Goal: Book appointment/travel/reservation

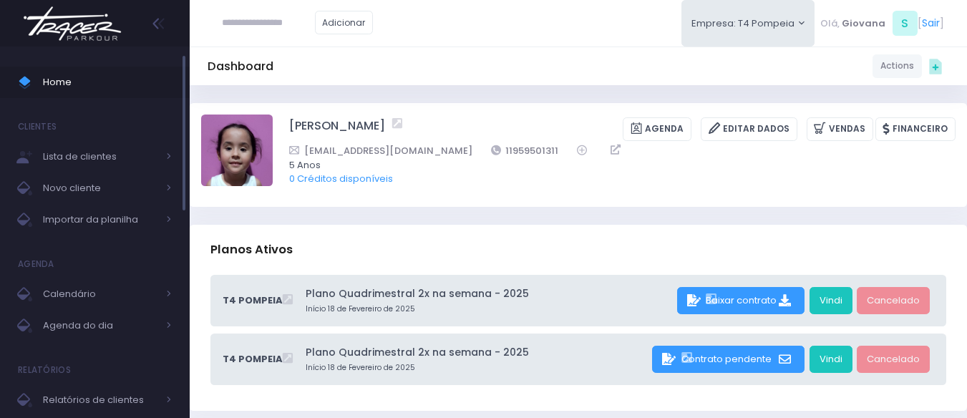
click at [59, 69] on link "Home" at bounding box center [95, 82] width 190 height 31
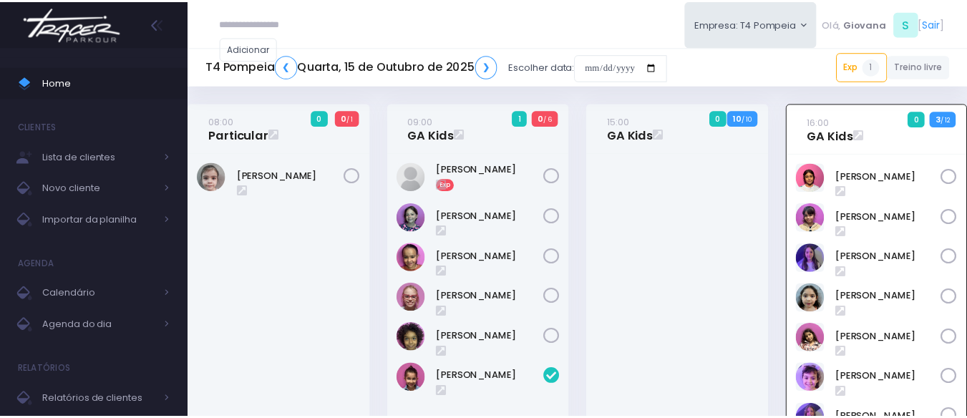
scroll to position [103, 0]
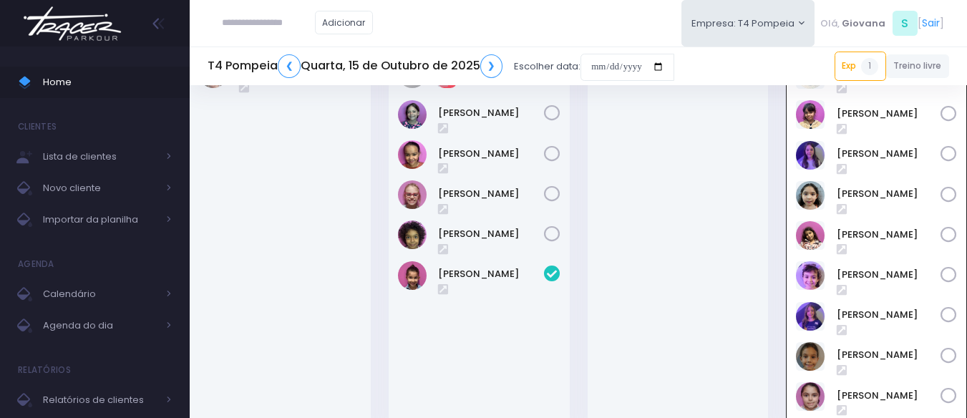
click at [668, 168] on div at bounding box center [677, 241] width 181 height 382
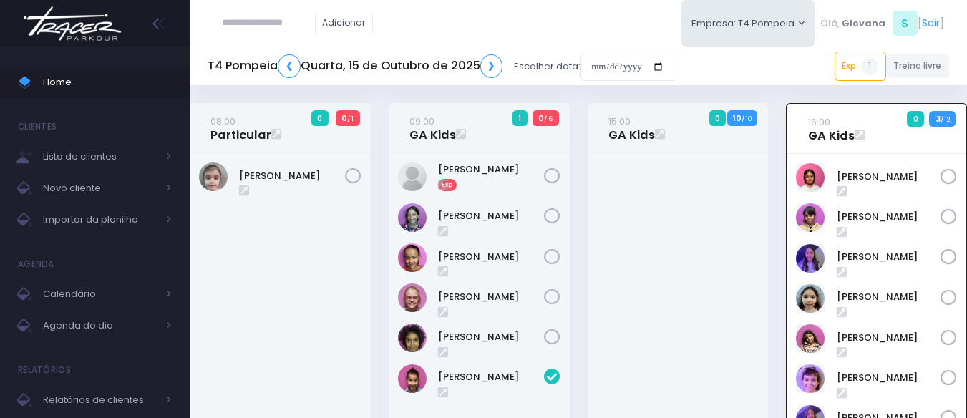
click at [671, 195] on div at bounding box center [677, 344] width 181 height 382
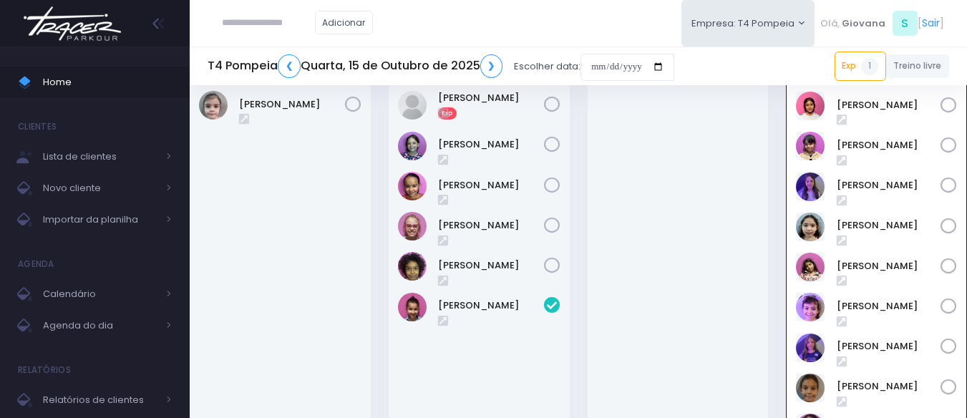
scroll to position [143, 0]
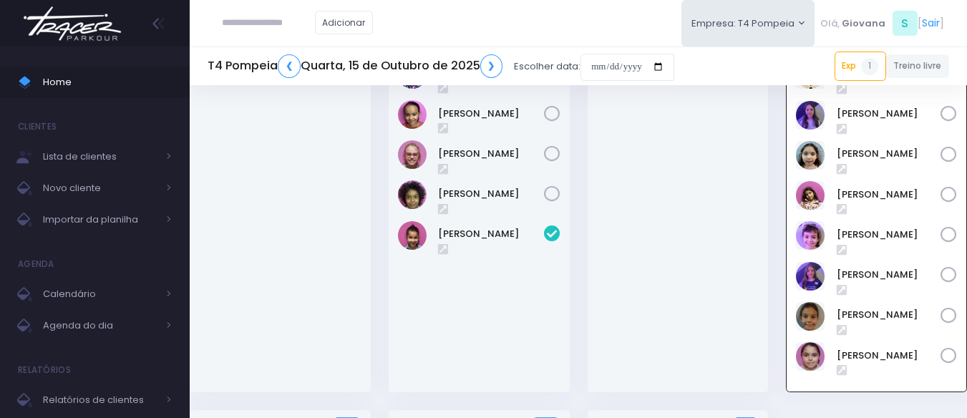
click at [671, 195] on div at bounding box center [677, 201] width 181 height 382
click at [854, 311] on link "[PERSON_NAME]" at bounding box center [888, 315] width 104 height 14
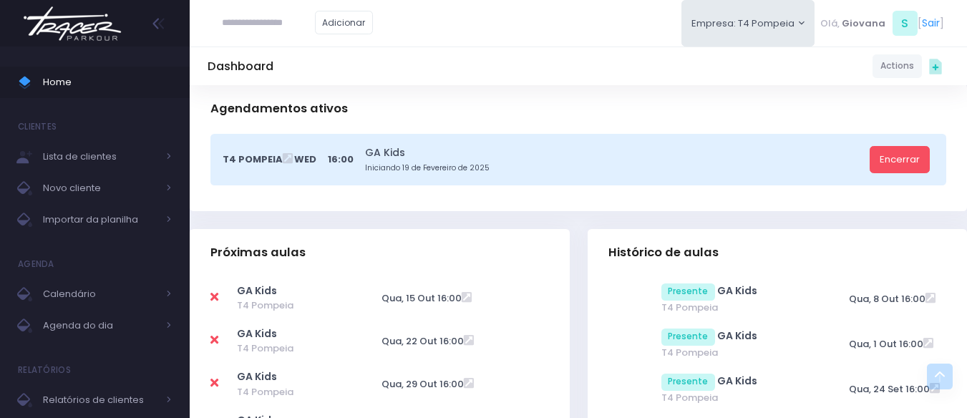
scroll to position [429, 0]
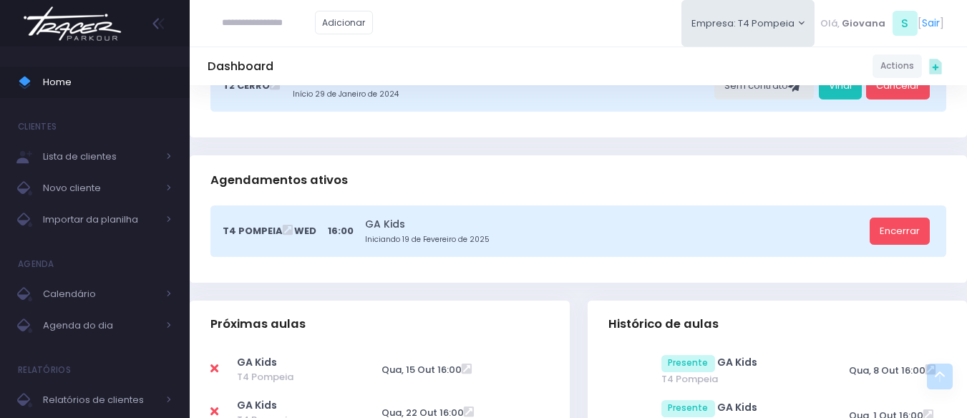
scroll to position [0, 0]
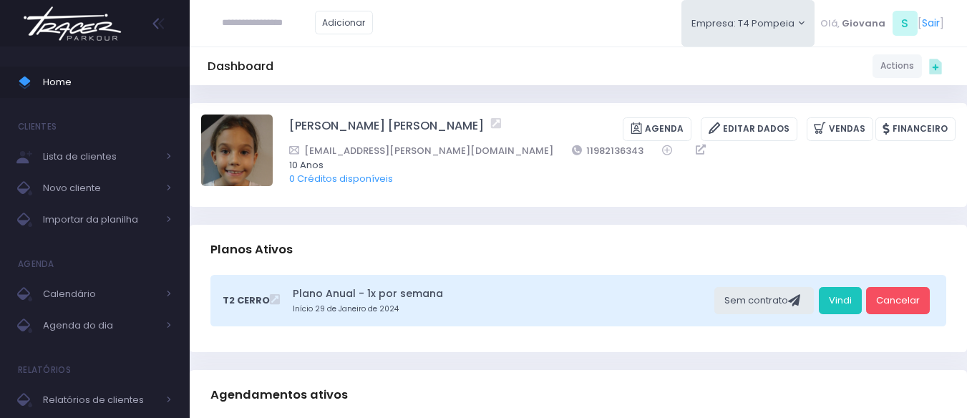
click at [562, 237] on div "Planos Ativos" at bounding box center [578, 250] width 777 height 50
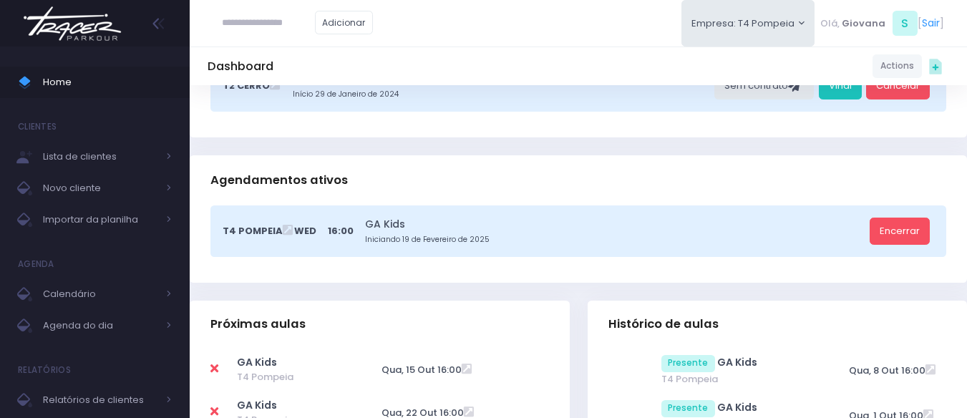
scroll to position [286, 0]
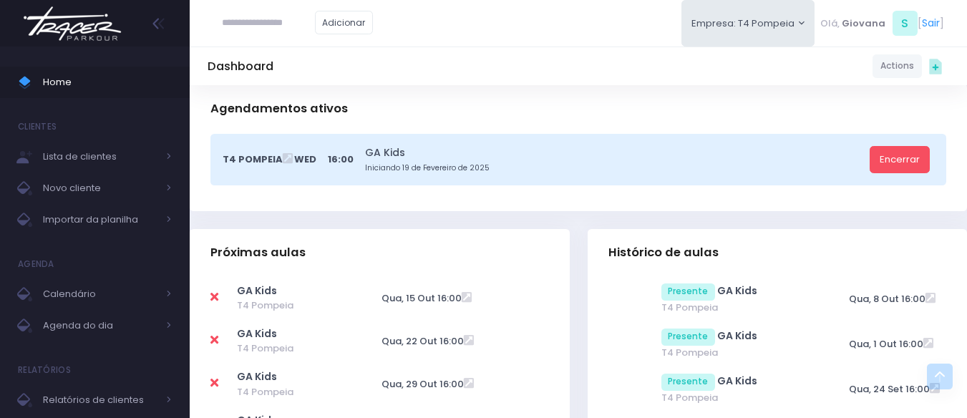
click at [580, 210] on div "T4 Pompeia Wed 16:00 GA Kids Iniciando 19 de Fevereiro de 2025 Encerrar" at bounding box center [578, 172] width 777 height 77
drag, startPoint x: 894, startPoint y: 160, endPoint x: 825, endPoint y: 189, distance: 75.1
click at [894, 160] on link "Encerrar" at bounding box center [899, 159] width 60 height 27
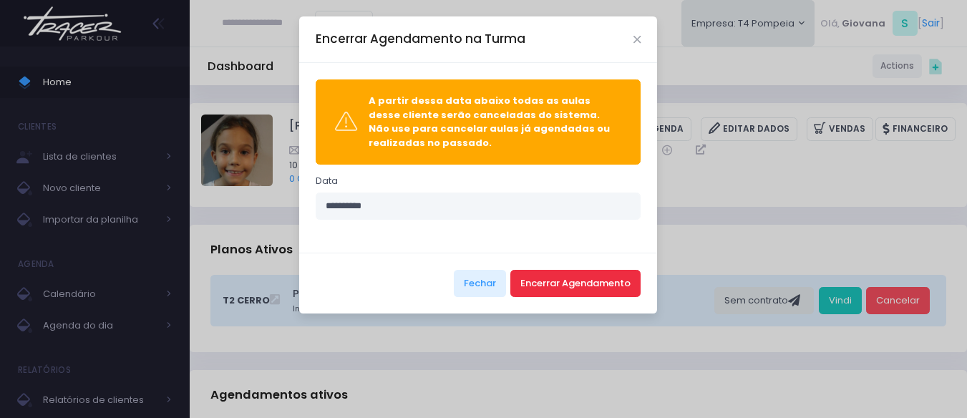
click at [565, 285] on button "Encerrar Agendamento" at bounding box center [575, 283] width 130 height 27
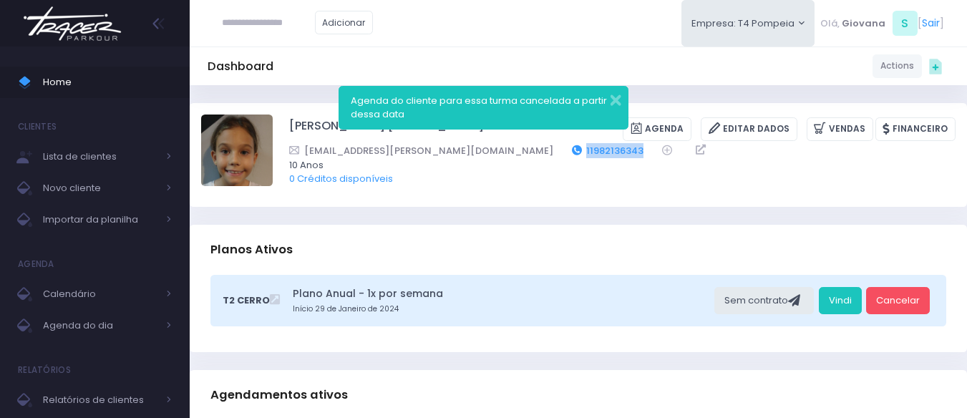
drag, startPoint x: 532, startPoint y: 152, endPoint x: 462, endPoint y: 152, distance: 69.4
click at [462, 152] on div "cibele.r.ferreira@gmail.com 11982136343" at bounding box center [613, 150] width 648 height 15
copy link "11982136343"
click at [91, 82] on span "Home" at bounding box center [107, 82] width 129 height 19
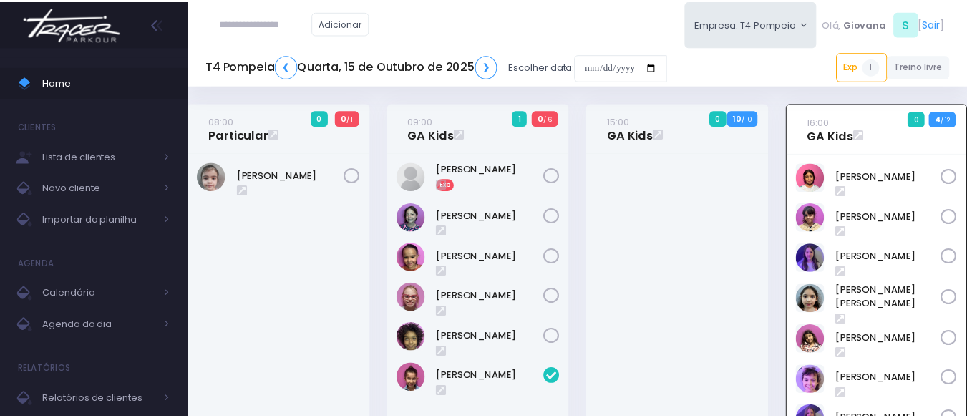
scroll to position [103, 0]
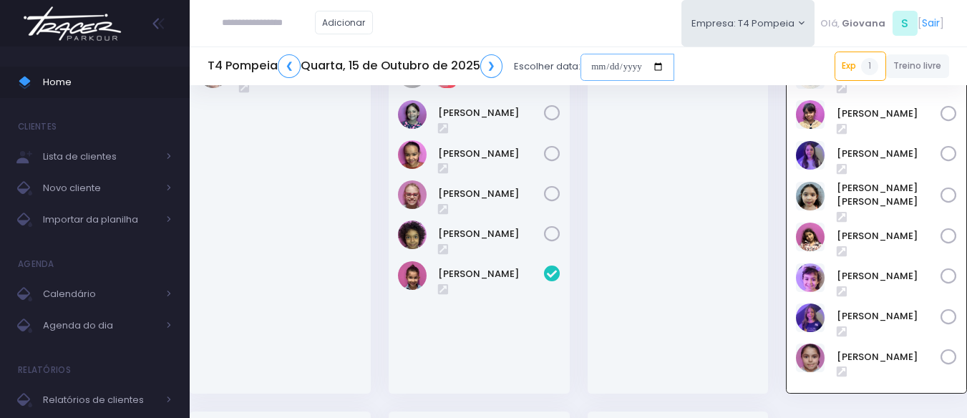
click at [616, 58] on input "date" at bounding box center [627, 67] width 94 height 27
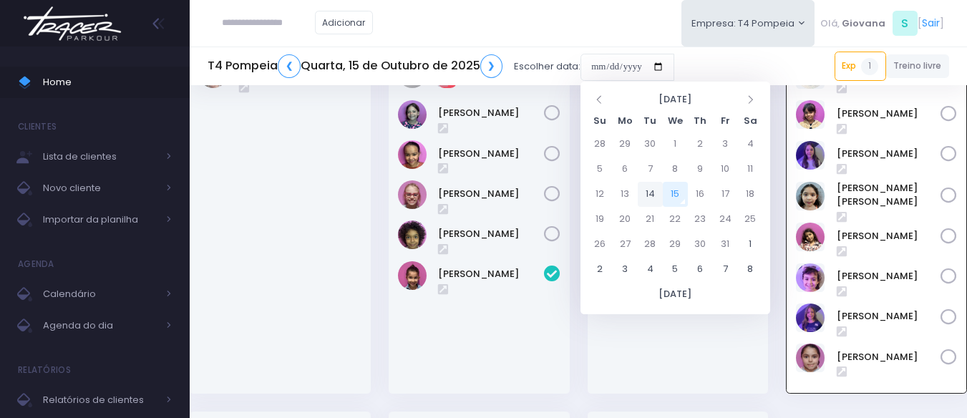
click at [650, 192] on td "14" at bounding box center [650, 194] width 25 height 25
type input "**********"
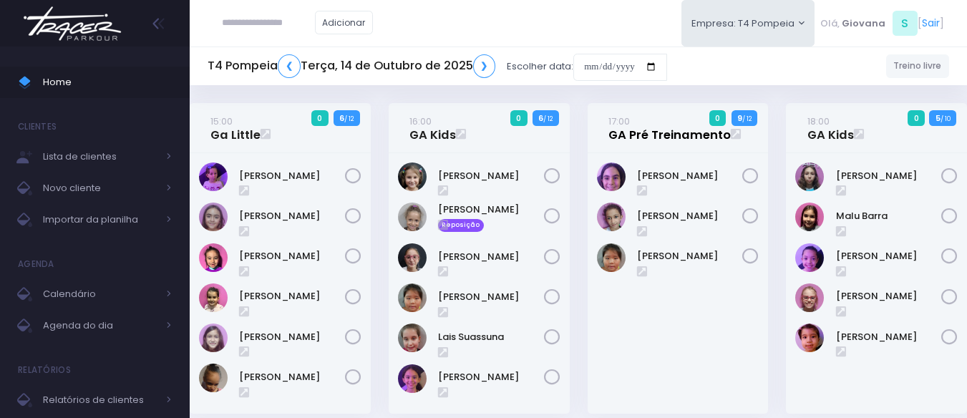
click at [637, 129] on link "17:00 GA Pré Treinamento" at bounding box center [669, 128] width 122 height 29
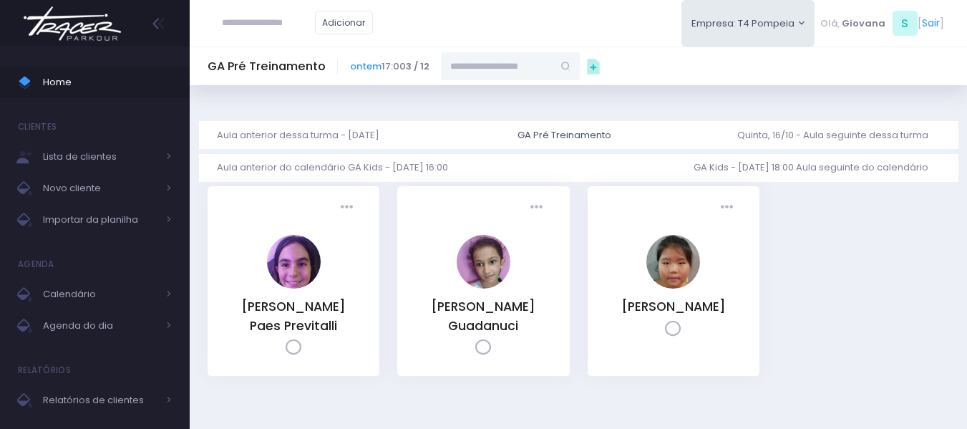
click at [476, 69] on input "text" at bounding box center [497, 65] width 112 height 27
paste input "**********"
click at [495, 93] on link "Sofia Ramos Roman Torres" at bounding box center [510, 91] width 83 height 14
type input "**********"
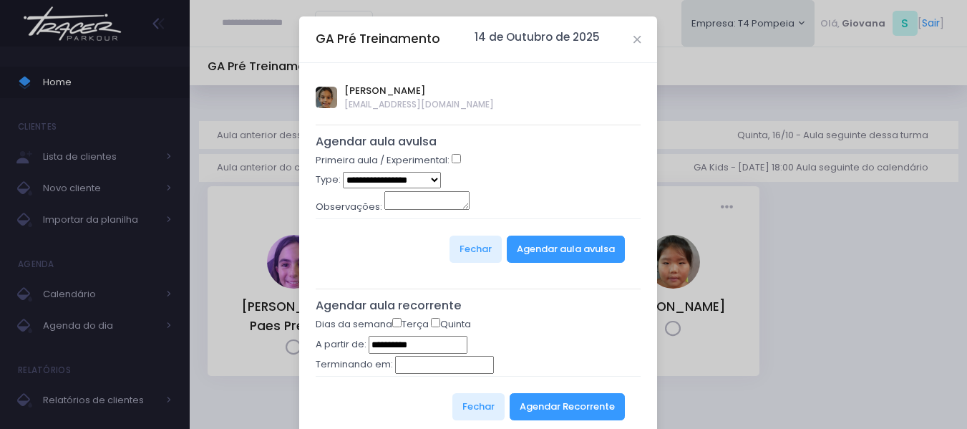
click at [416, 180] on select "**********" at bounding box center [392, 180] width 98 height 16
select select "*"
click at [343, 172] on select "**********" at bounding box center [392, 180] width 98 height 16
click at [567, 414] on button "Agendar Recorrente" at bounding box center [566, 406] width 115 height 27
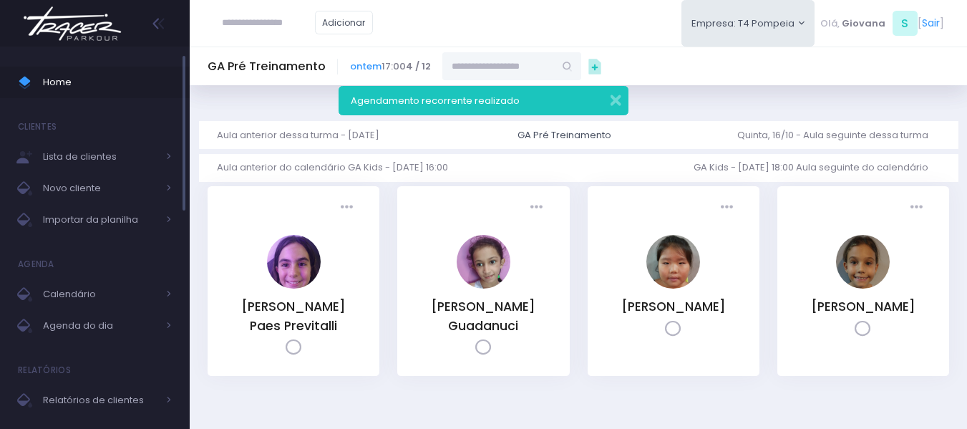
click at [91, 87] on span "Home" at bounding box center [107, 82] width 129 height 19
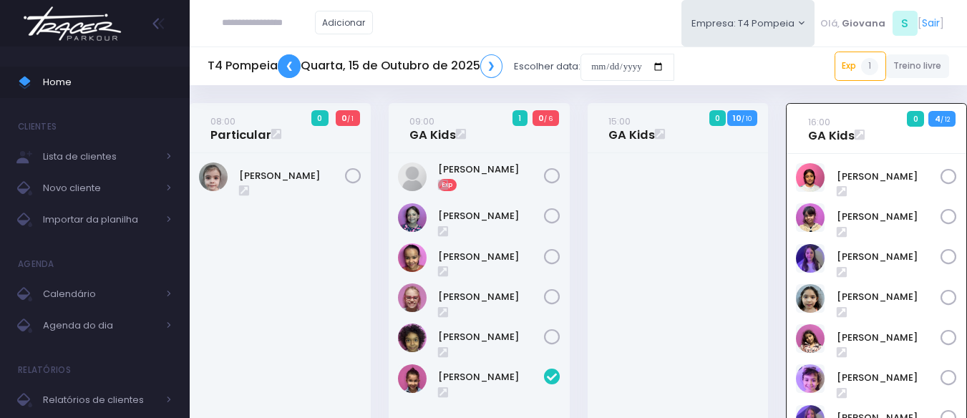
click at [286, 67] on link "❮" at bounding box center [289, 66] width 23 height 24
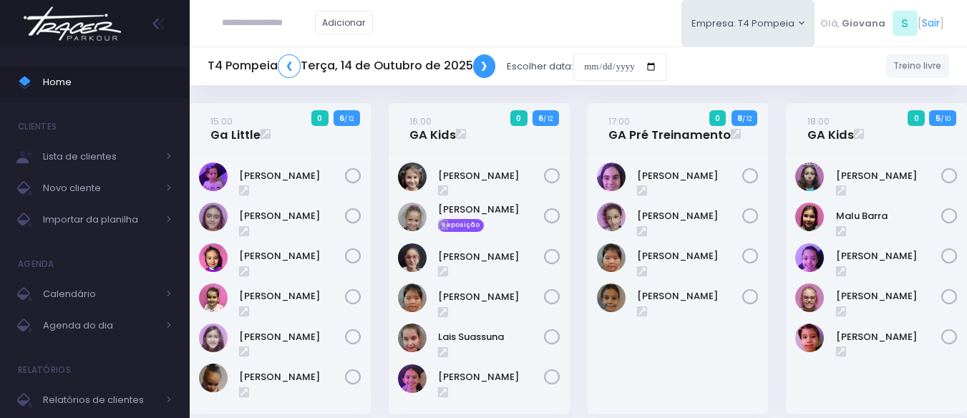
click at [485, 62] on link "❯" at bounding box center [484, 66] width 23 height 24
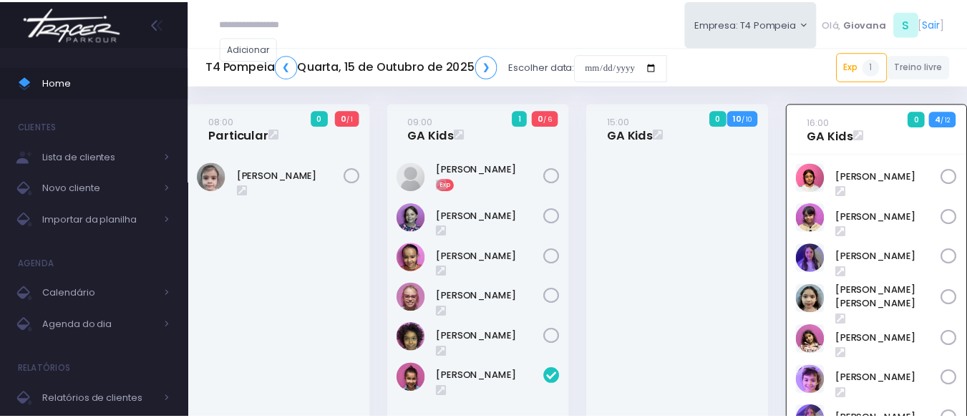
scroll to position [103, 0]
